Goal: Communication & Community: Answer question/provide support

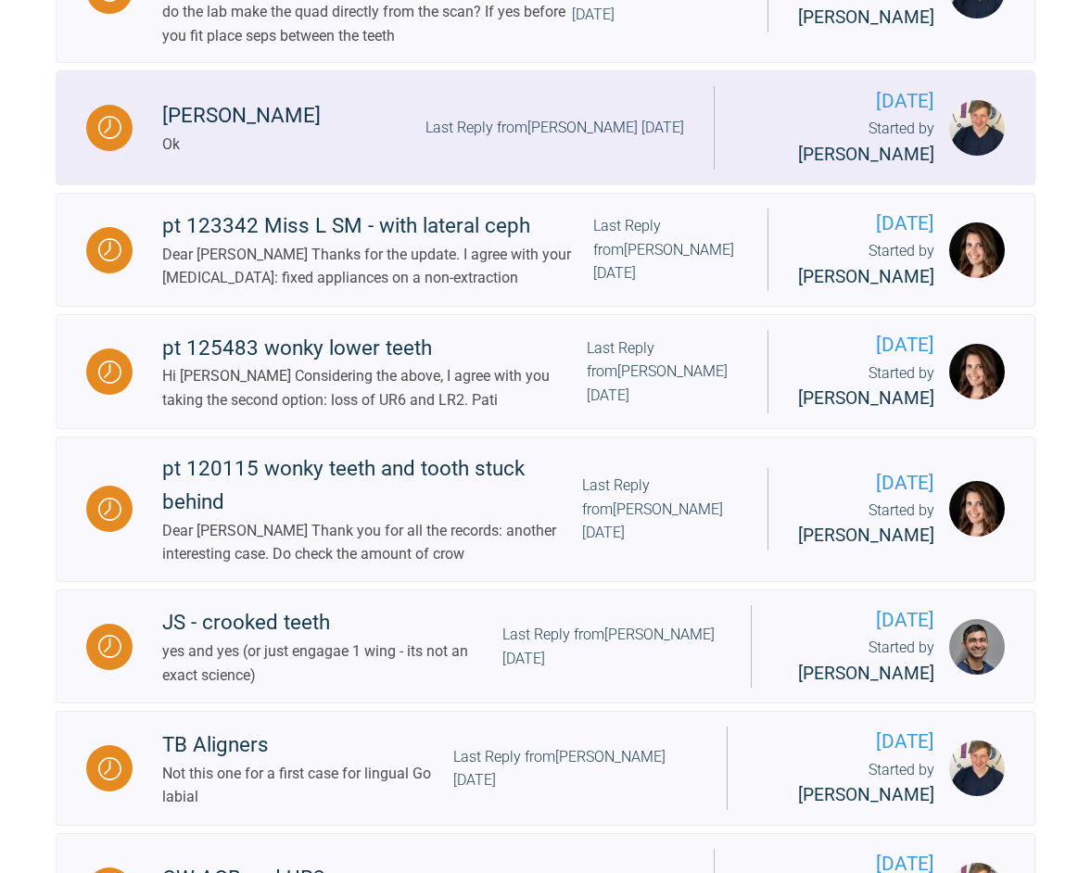
scroll to position [1031, 0]
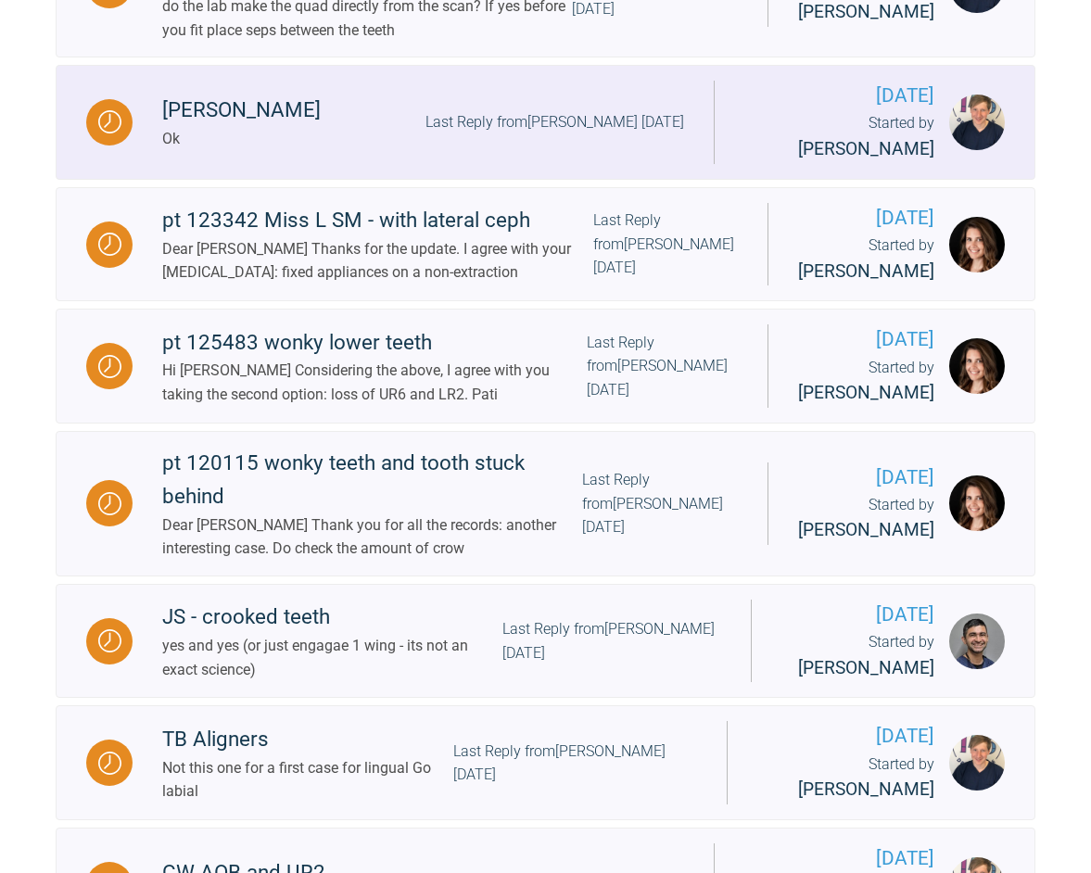
click at [162, 127] on div "[PERSON_NAME]" at bounding box center [241, 110] width 158 height 33
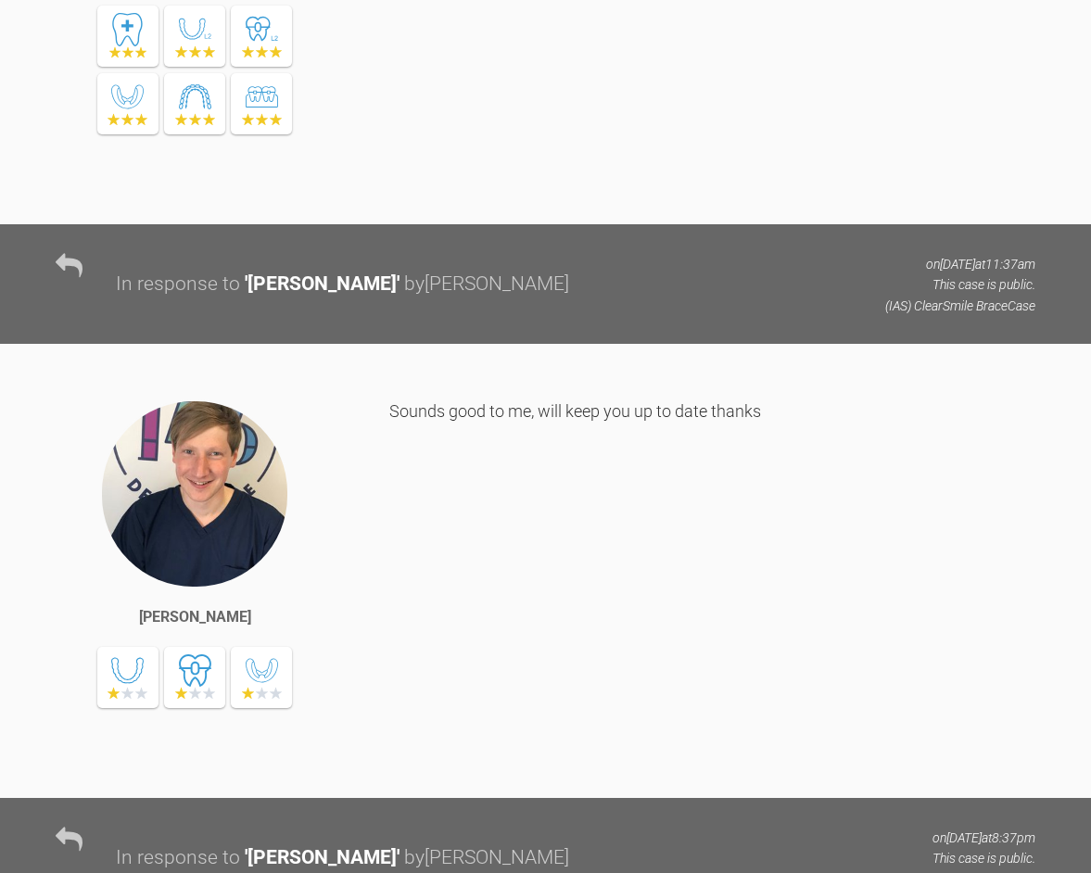
scroll to position [9082, 0]
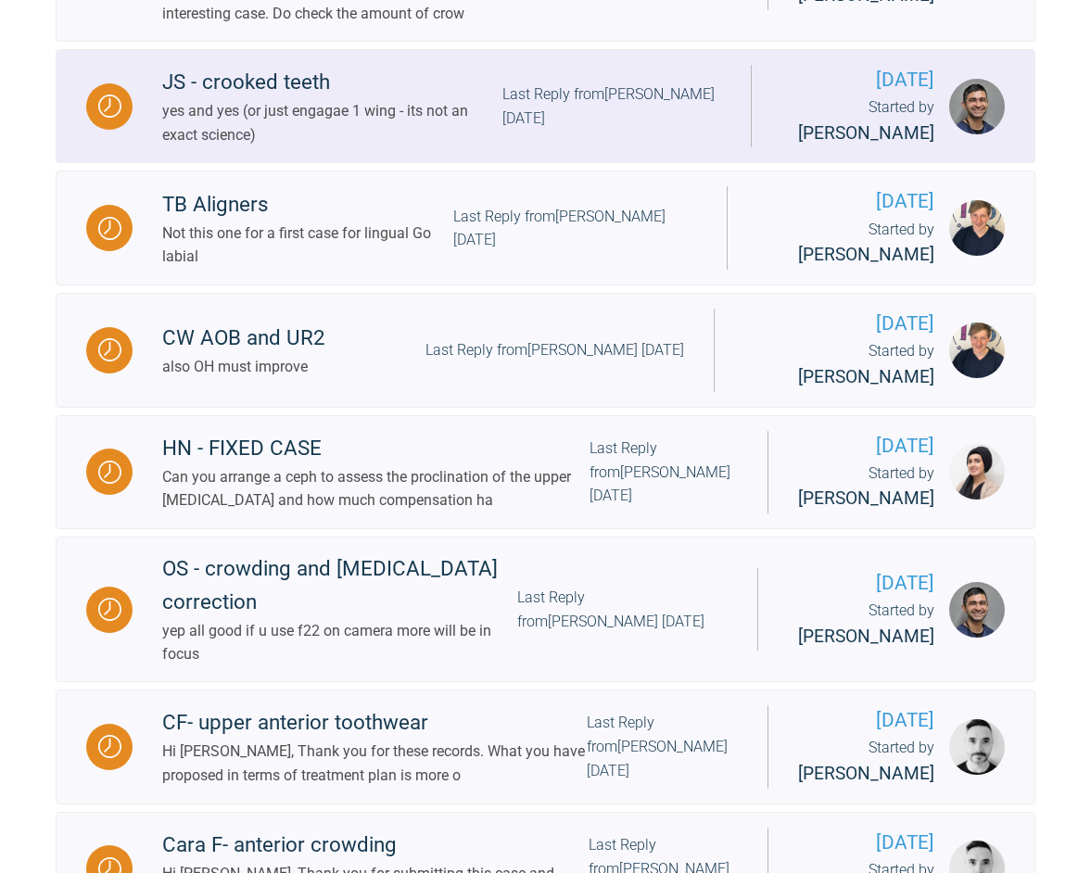
scroll to position [1568, 0]
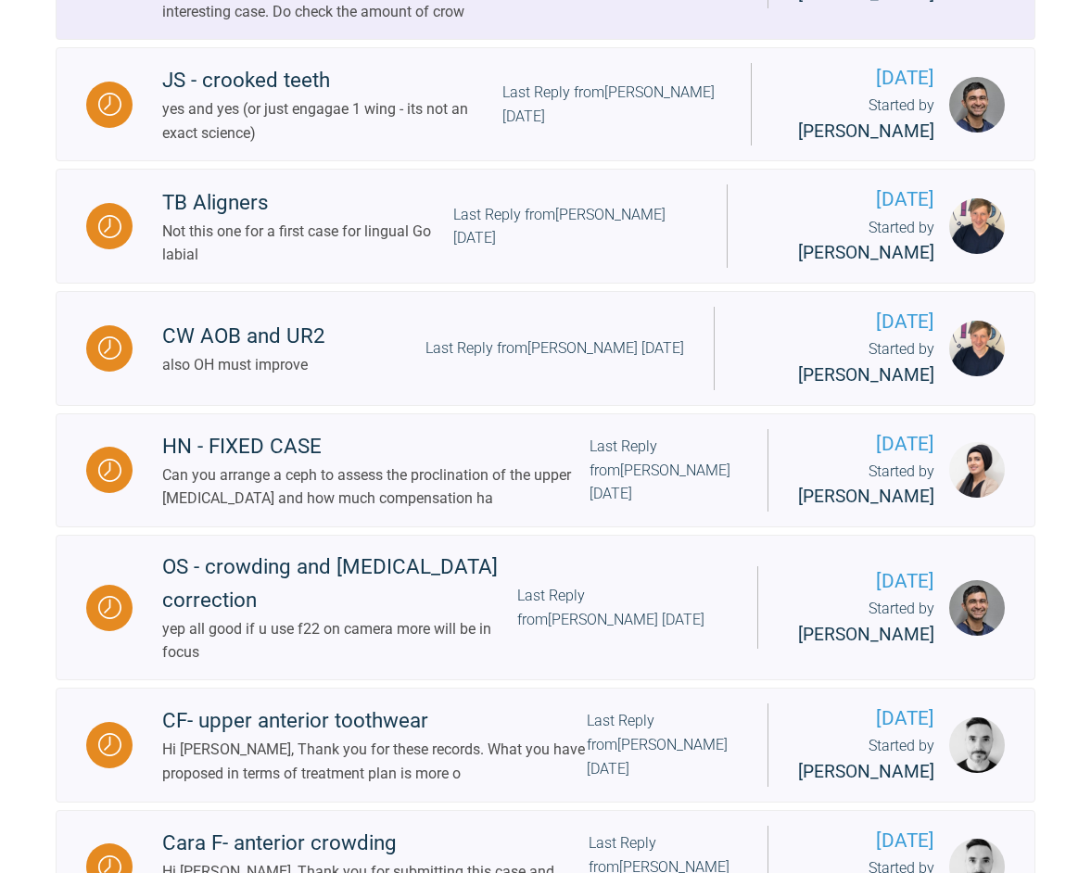
click at [386, 24] on div "Dear [PERSON_NAME] Thank you for all the records: another interesting case. Do …" at bounding box center [372, 0] width 420 height 47
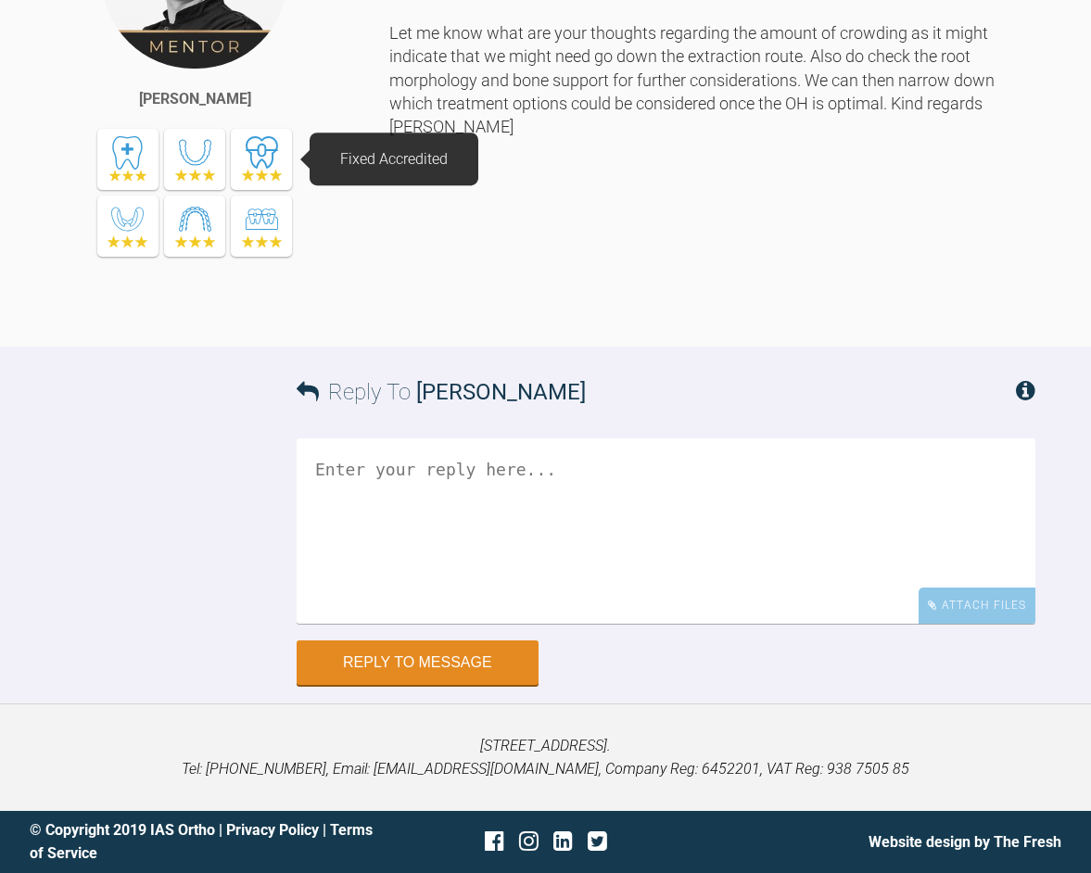
scroll to position [1862, 0]
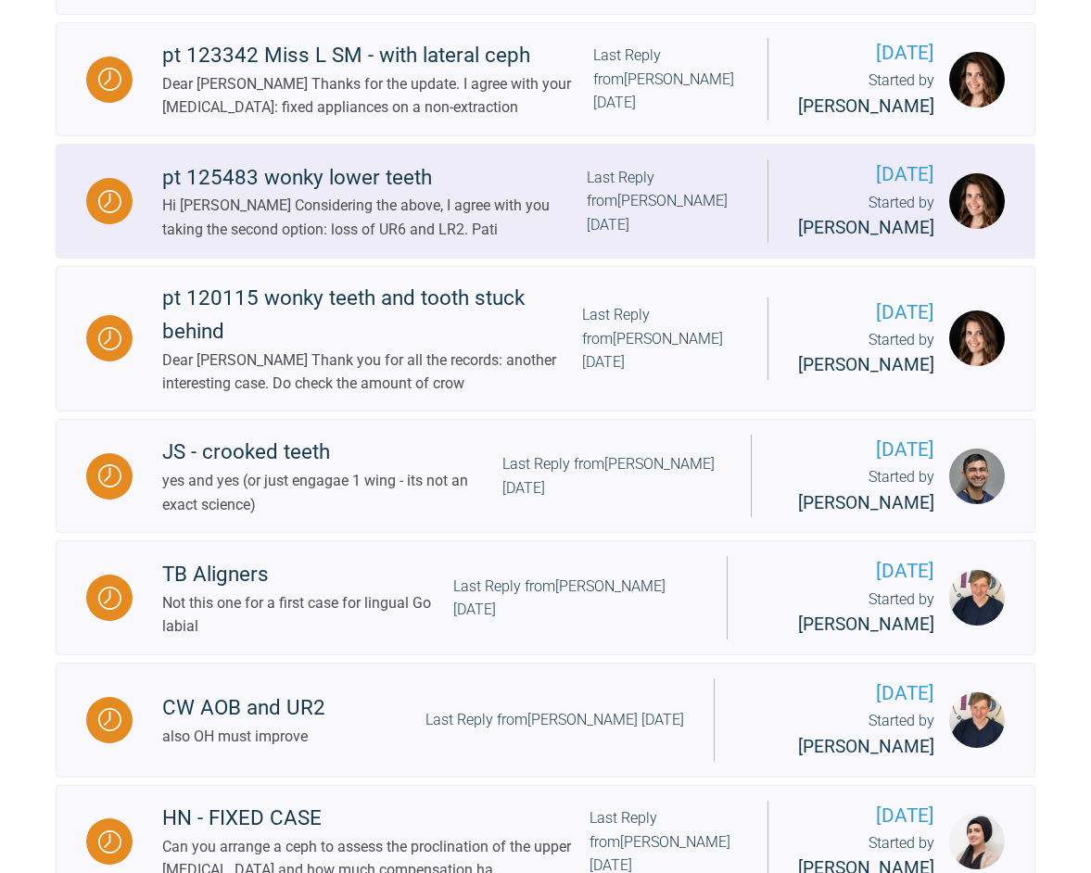
scroll to position [1210, 0]
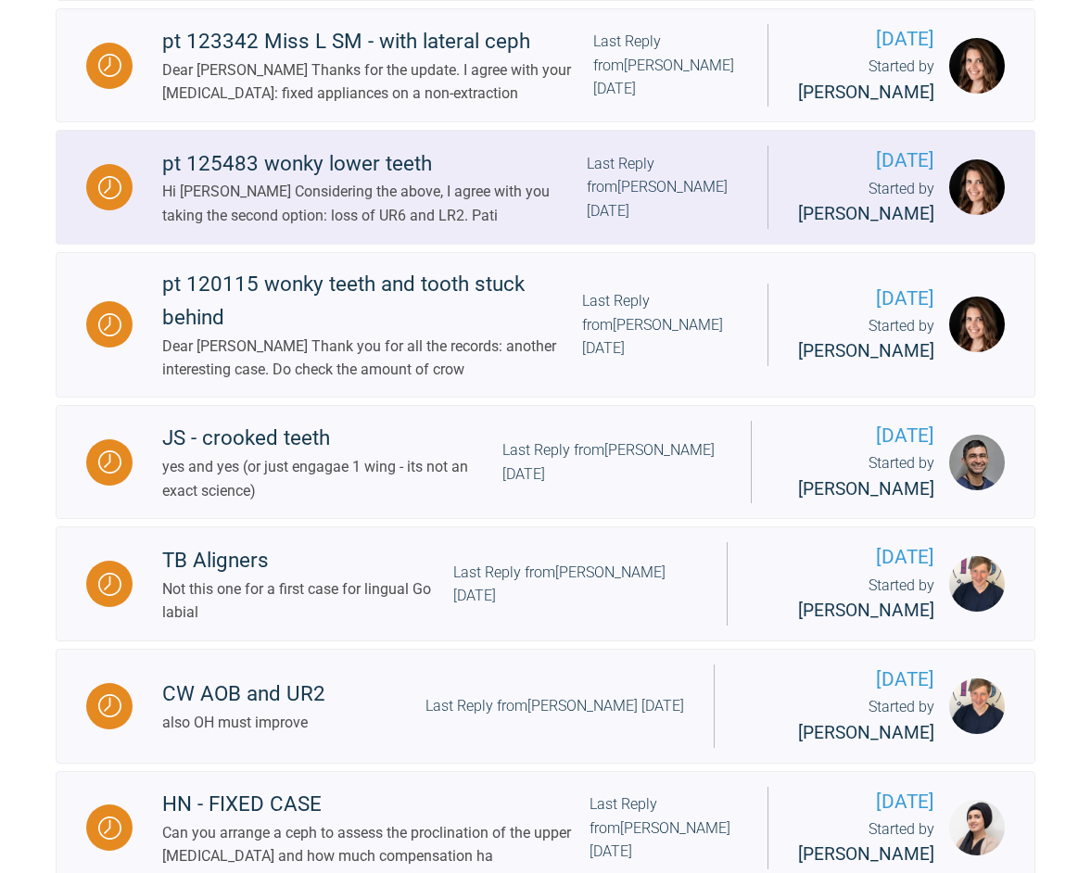
click at [310, 181] on div "pt 125483 wonky lower teeth" at bounding box center [374, 163] width 424 height 33
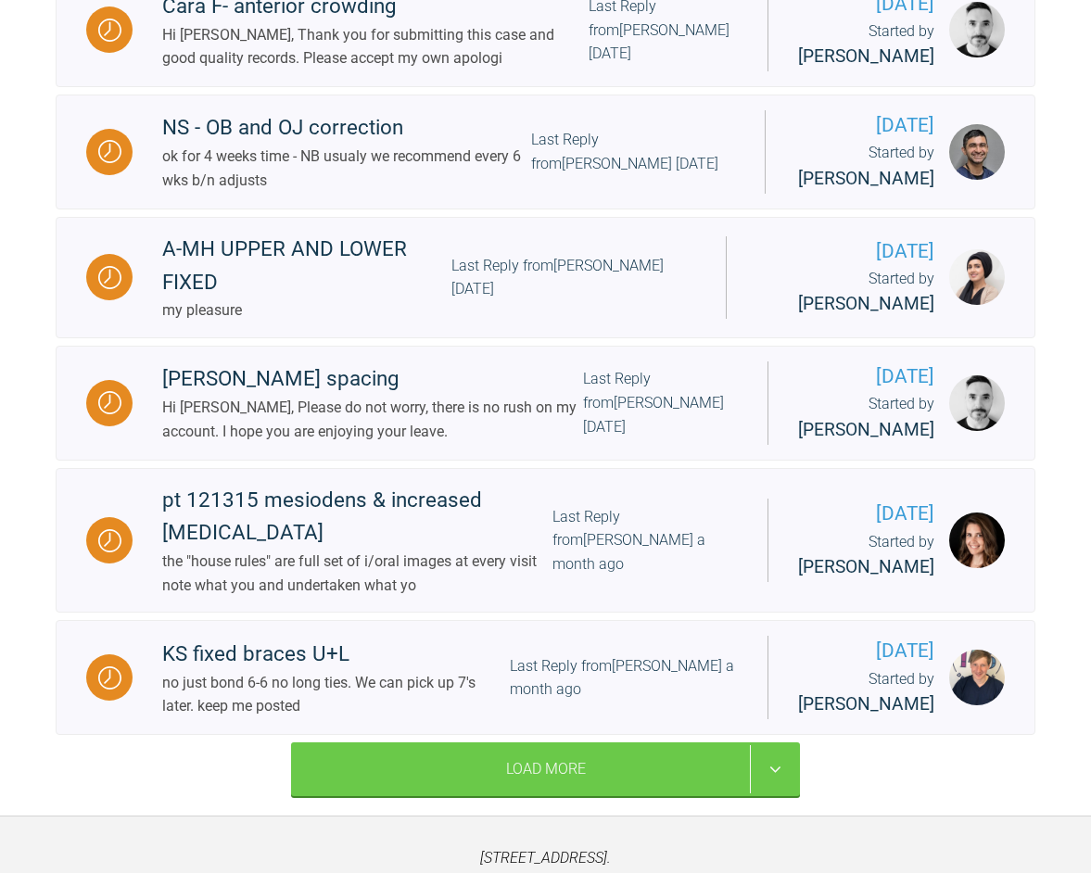
scroll to position [2403, 0]
